Goal: Share content

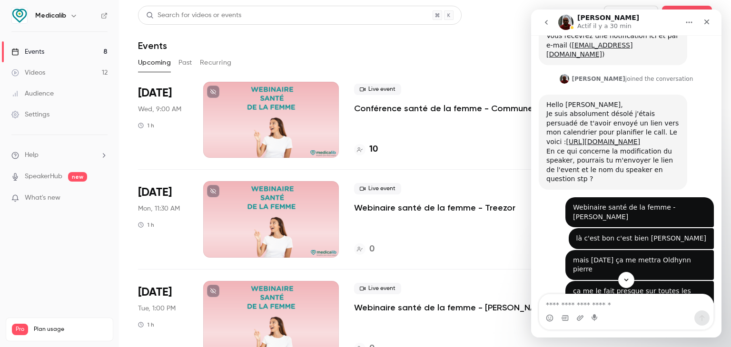
scroll to position [138, 0]
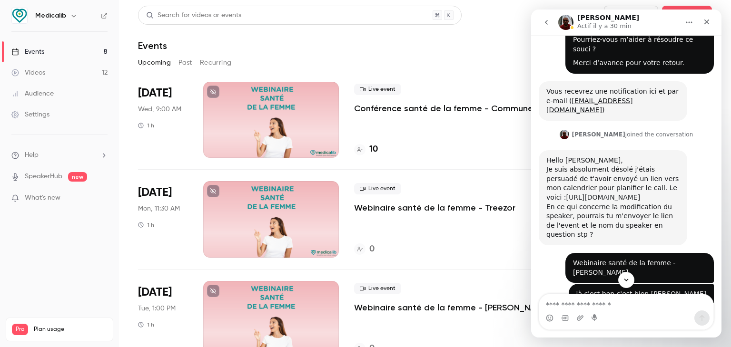
click at [605, 194] on link "[URL][DOMAIN_NAME]" at bounding box center [603, 198] width 74 height 8
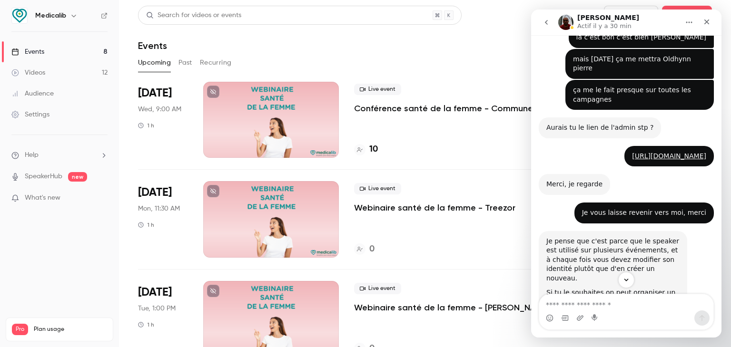
scroll to position [433, 0]
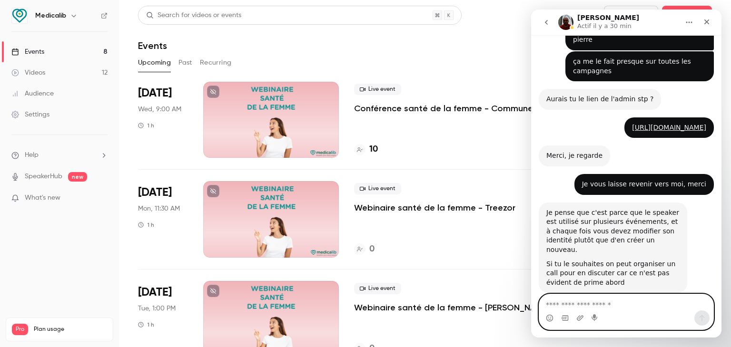
click at [569, 301] on textarea "Envoyer un message..." at bounding box center [626, 303] width 174 height 16
type textarea "**********"
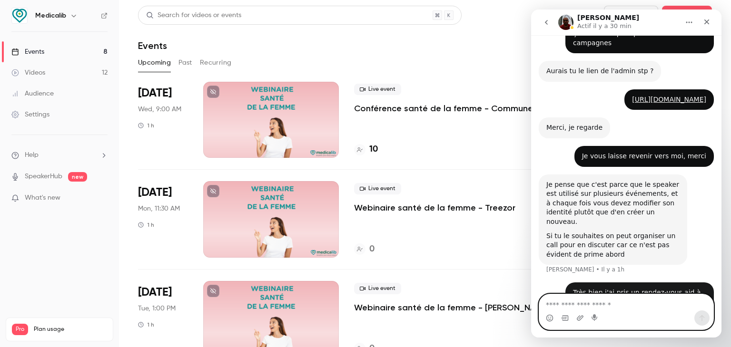
scroll to position [462, 0]
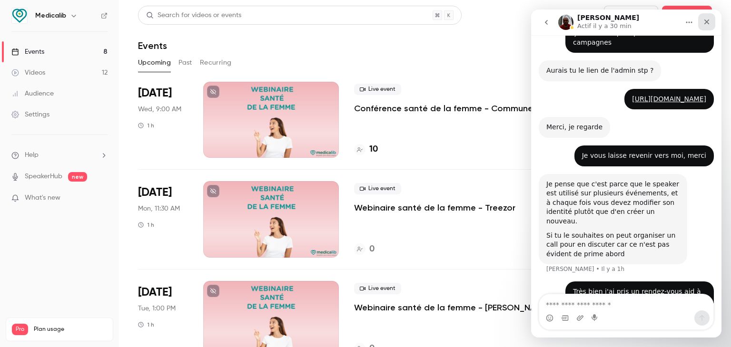
click at [709, 20] on icon "Fermer" at bounding box center [707, 22] width 8 height 8
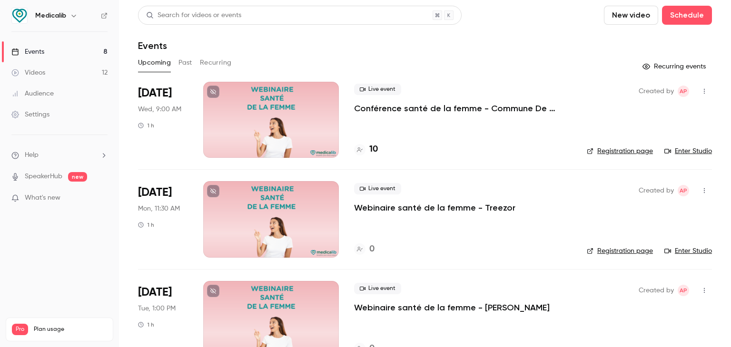
scroll to position [452, 0]
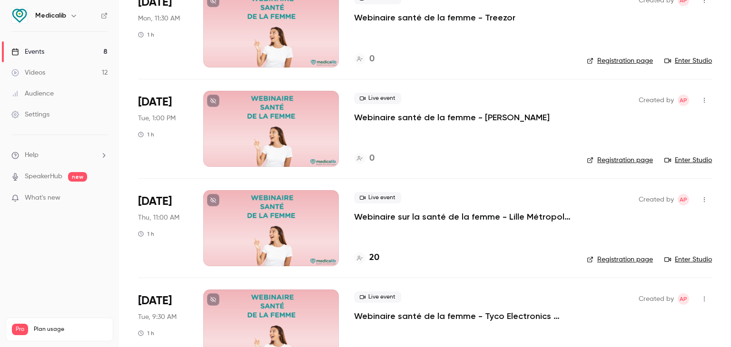
click at [314, 122] on div at bounding box center [271, 129] width 136 height 76
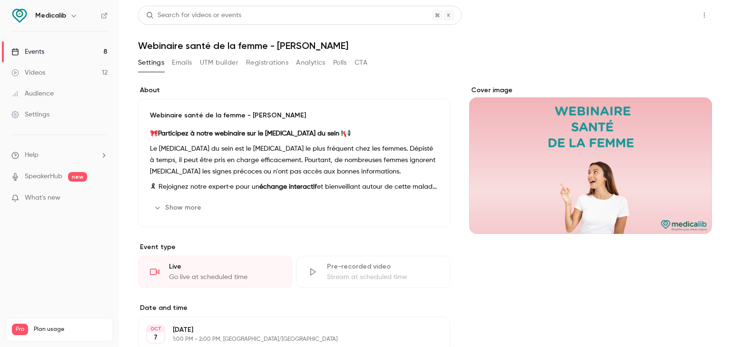
click at [670, 16] on button "Share" at bounding box center [670, 15] width 38 height 19
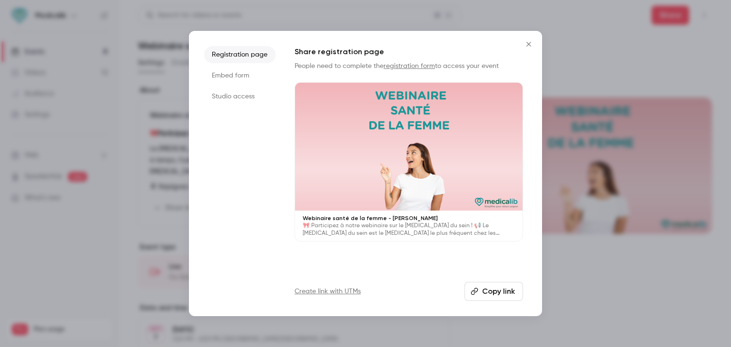
click at [490, 283] on button "Copy link" at bounding box center [493, 291] width 59 height 19
